Goal: Entertainment & Leisure: Consume media (video, audio)

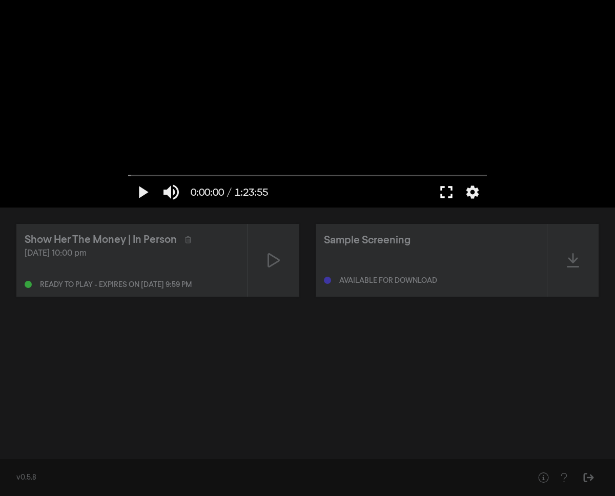
click at [446, 195] on button "fullscreen" at bounding box center [446, 192] width 29 height 31
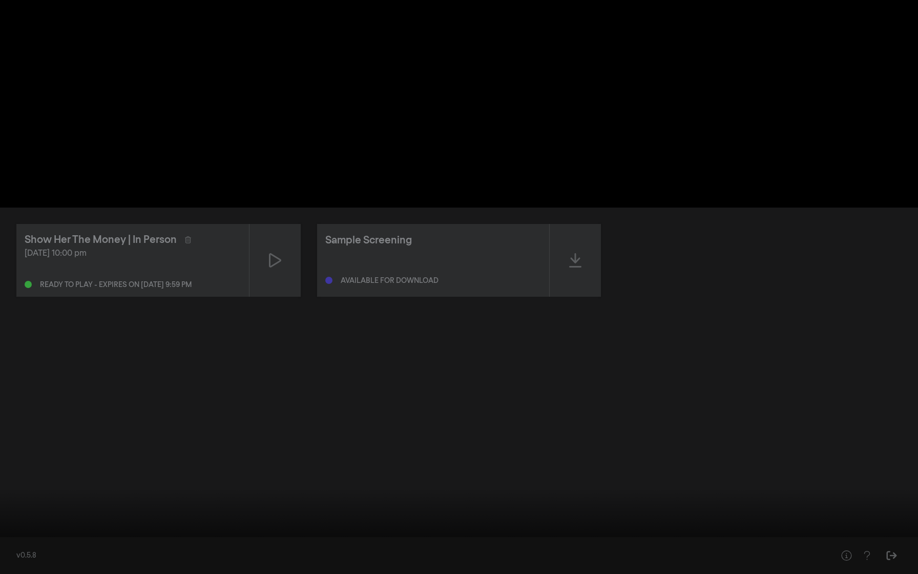
click at [614, 495] on button "fullscreen_exit" at bounding box center [872, 558] width 29 height 31
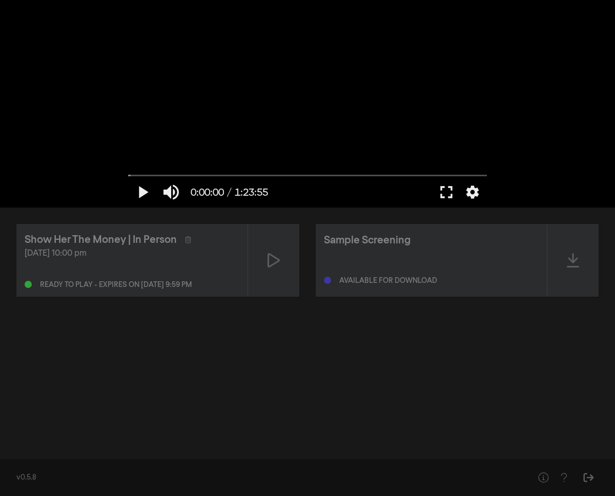
click at [435, 341] on div "Show Her The Money | In Person [DATE] 10:00 pm Ready to play - expires on [DATE…" at bounding box center [307, 329] width 615 height 244
click at [467, 196] on button "settings" at bounding box center [472, 192] width 24 height 31
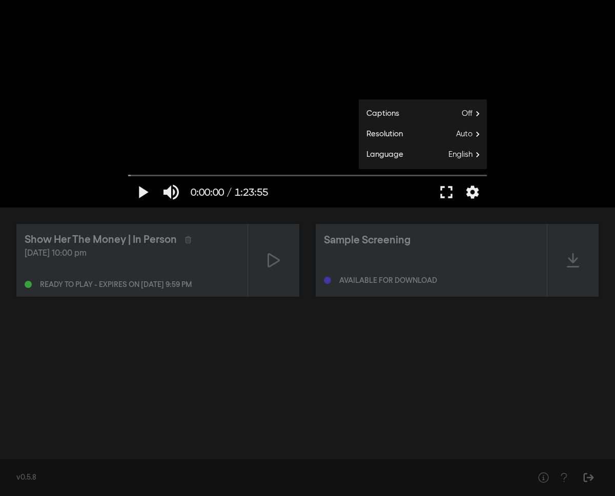
click at [401, 393] on div "Show Her The Money | In Person [DATE] 10:00 pm Ready to play - expires on [DATE…" at bounding box center [307, 329] width 615 height 244
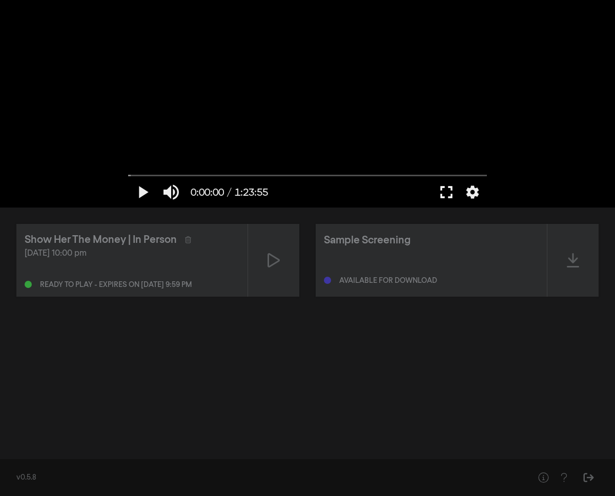
click at [444, 189] on button "fullscreen" at bounding box center [446, 192] width 29 height 31
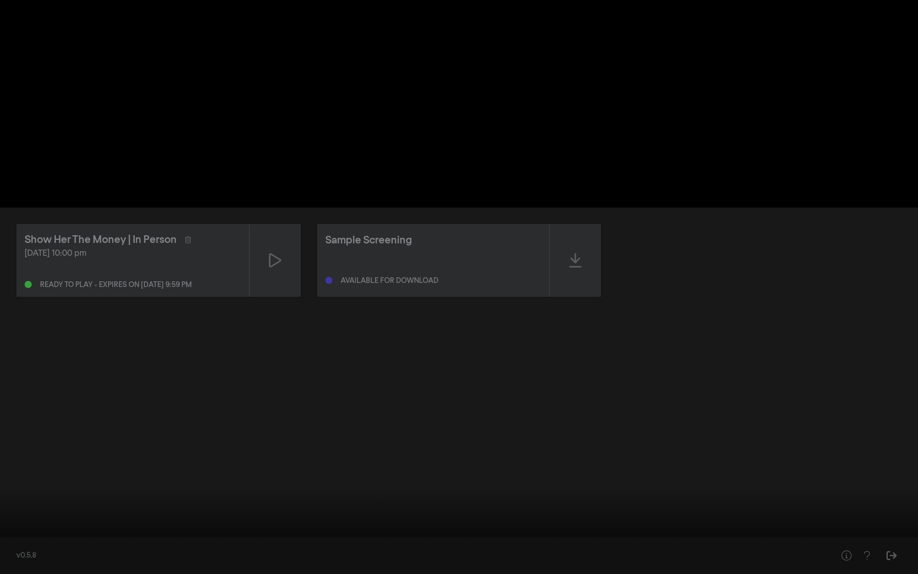
click at [614, 495] on button "fullscreen_exit" at bounding box center [872, 558] width 29 height 31
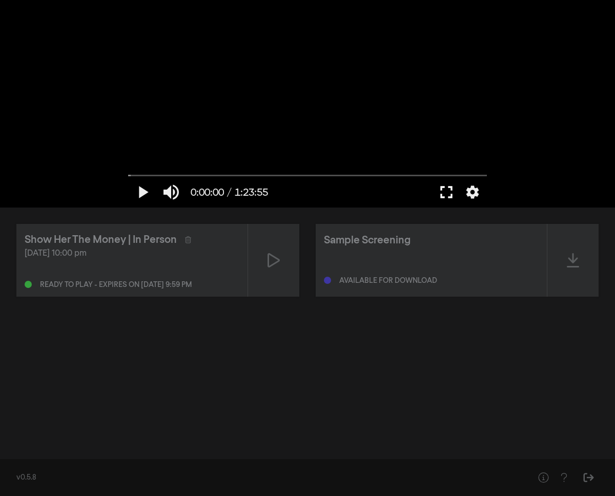
click at [444, 195] on button "fullscreen" at bounding box center [446, 192] width 29 height 31
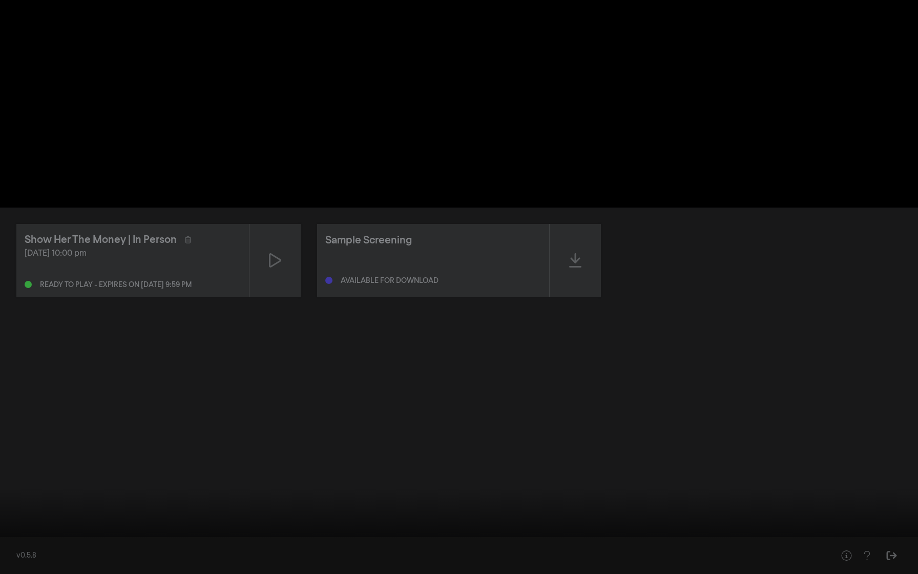
click at [15, 495] on button "play_arrow" at bounding box center [19, 558] width 29 height 31
click at [15, 495] on button "pause" at bounding box center [19, 558] width 29 height 31
drag, startPoint x: 11, startPoint y: 541, endPoint x: 0, endPoint y: 542, distance: 10.8
click at [5, 495] on input "Seek" at bounding box center [459, 542] width 908 height 6
click at [19, 495] on button "play_arrow" at bounding box center [19, 558] width 29 height 31
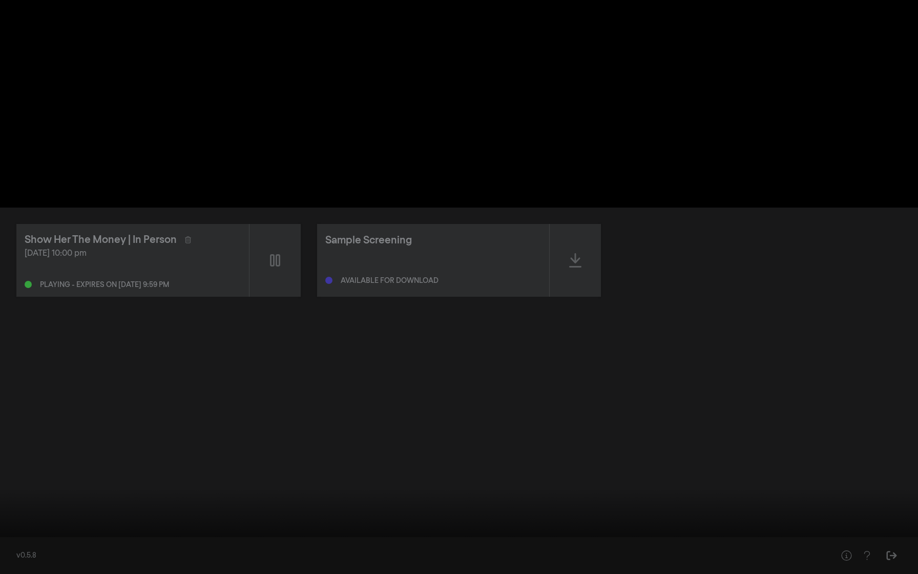
click at [22, 495] on button "pause" at bounding box center [19, 558] width 29 height 31
drag, startPoint x: 18, startPoint y: 539, endPoint x: 0, endPoint y: 539, distance: 17.9
click at [5, 495] on input "Seek" at bounding box center [459, 541] width 908 height 6
click at [614, 495] on button "fullscreen_exit" at bounding box center [872, 558] width 29 height 31
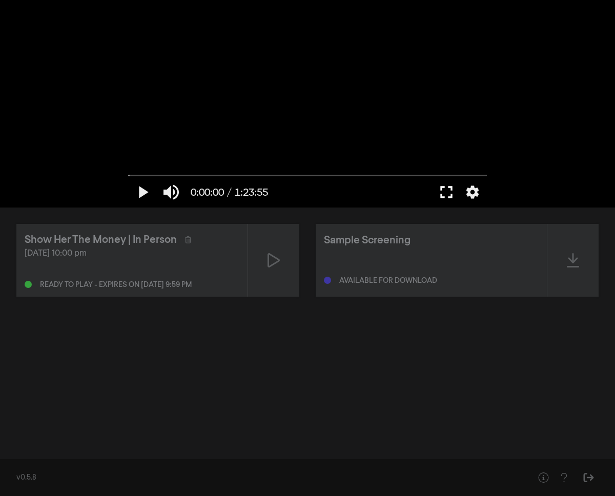
click at [444, 195] on button "fullscreen" at bounding box center [446, 192] width 29 height 31
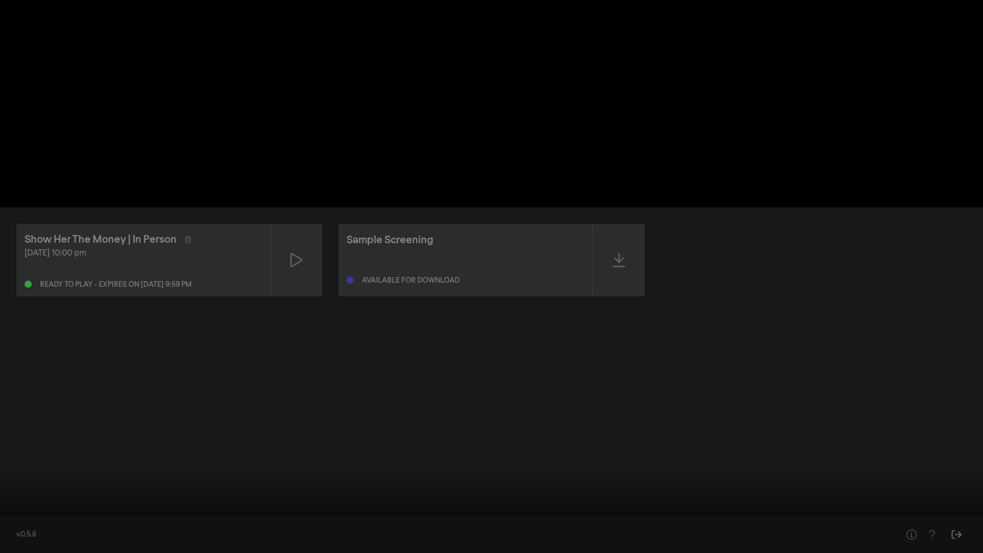
click at [24, 495] on button "play_arrow" at bounding box center [19, 537] width 29 height 31
click at [24, 495] on button "pause" at bounding box center [19, 537] width 29 height 31
type input "0.22832"
click at [5, 495] on button "play_arrow" at bounding box center [19, 537] width 29 height 31
click at [5, 495] on button "pause" at bounding box center [19, 537] width 29 height 31
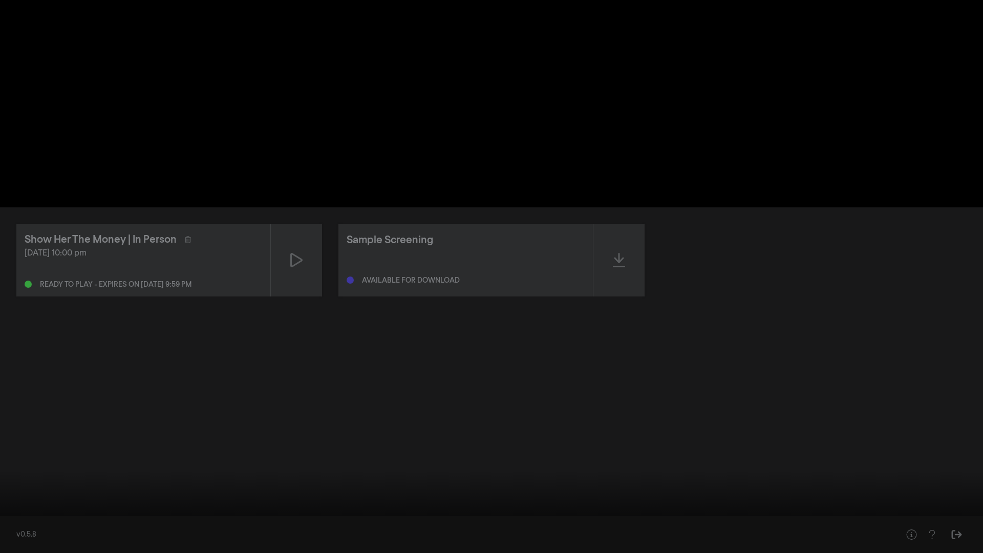
drag, startPoint x: 23, startPoint y: 520, endPoint x: 0, endPoint y: 524, distance: 22.9
click at [5, 495] on input "Seek" at bounding box center [491, 521] width 973 height 6
drag, startPoint x: 27, startPoint y: 518, endPoint x: 0, endPoint y: 523, distance: 27.0
type input "0"
click at [5, 495] on input "Seek" at bounding box center [491, 521] width 973 height 6
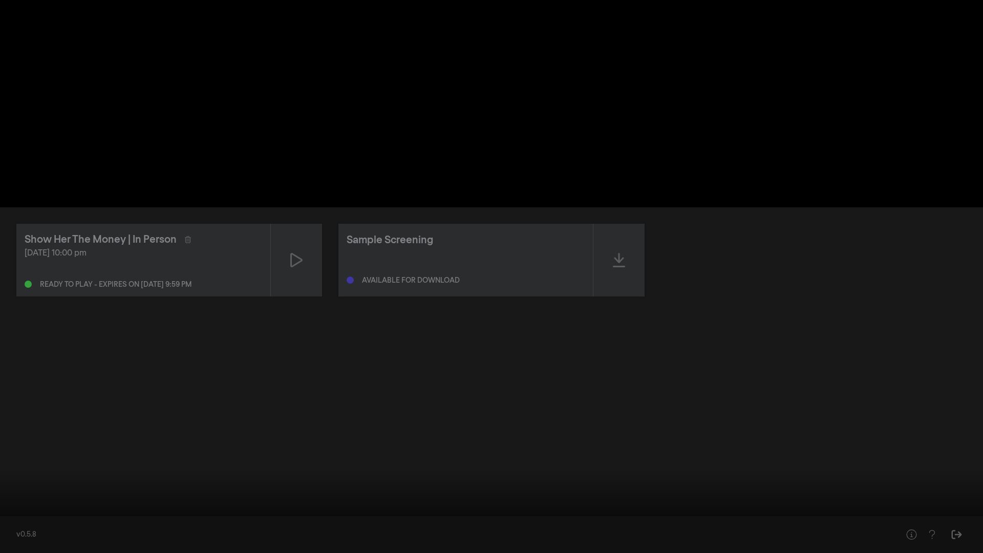
click at [53, 495] on button "volume_up" at bounding box center [48, 537] width 29 height 31
click at [53, 495] on button "volume_off" at bounding box center [48, 537] width 29 height 31
type input "1"
click at [34, 495] on button "volume_up" at bounding box center [48, 537] width 29 height 31
click at [34, 495] on button "volume_off" at bounding box center [48, 537] width 29 height 31
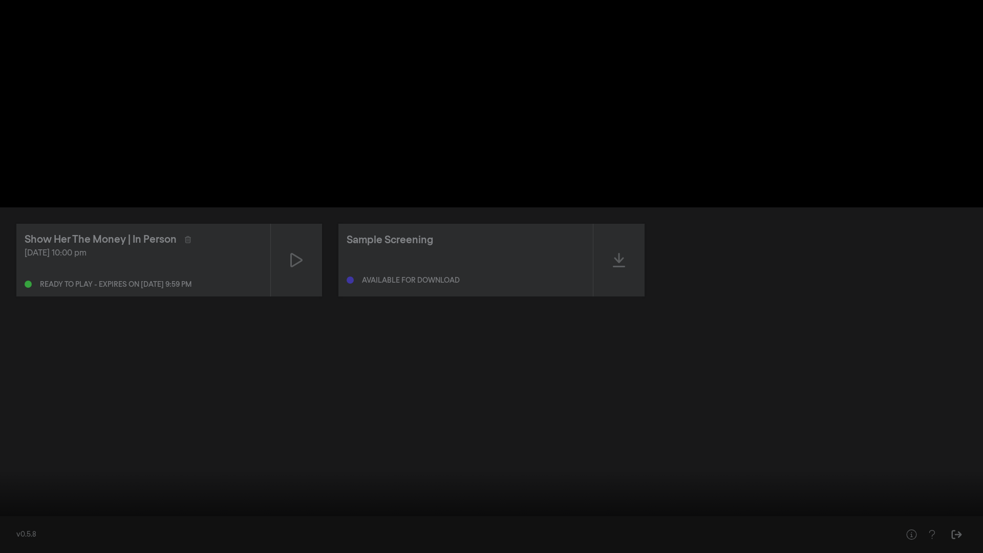
click at [24, 495] on button "play_arrow" at bounding box center [19, 537] width 29 height 31
click at [24, 495] on button "pause" at bounding box center [19, 537] width 29 height 31
click at [5, 495] on button "play_arrow" at bounding box center [19, 537] width 29 height 31
click at [5, 495] on button "pause" at bounding box center [19, 537] width 29 height 31
click at [5, 495] on button "play_arrow" at bounding box center [19, 537] width 29 height 31
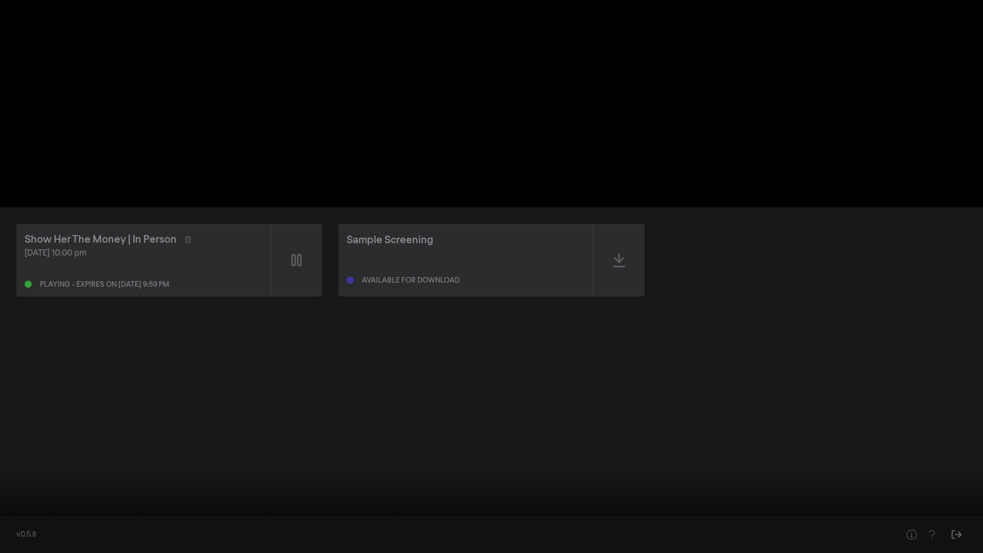
click at [124, 495] on input "Seek" at bounding box center [491, 521] width 973 height 6
drag, startPoint x: 375, startPoint y: 520, endPoint x: 0, endPoint y: 522, distance: 375.4
click at [5, 495] on input "Seek" at bounding box center [491, 521] width 973 height 6
click at [22, 495] on button "play_arrow" at bounding box center [19, 537] width 29 height 31
click at [22, 495] on button "pause" at bounding box center [19, 537] width 29 height 31
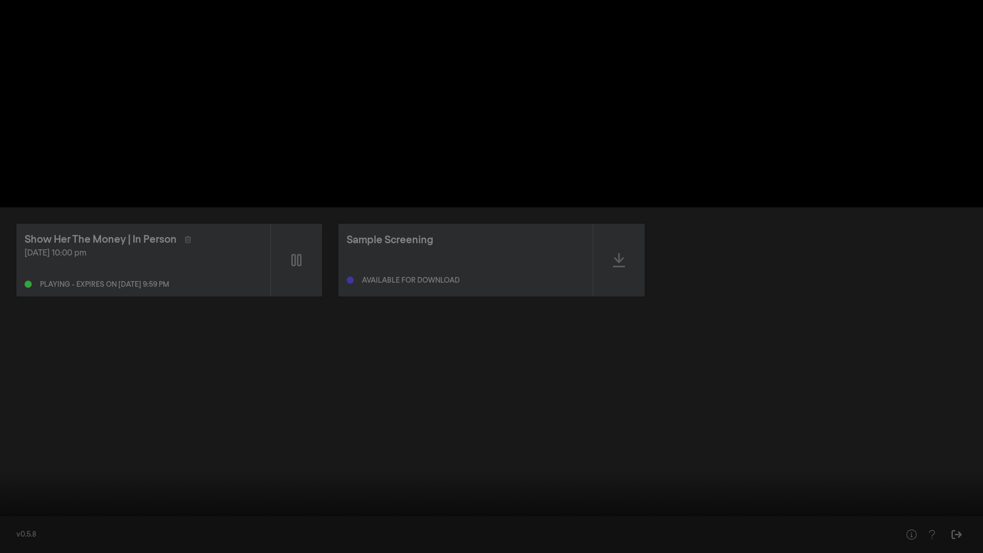
type input "0.231048"
